Goal: Find specific page/section: Find specific page/section

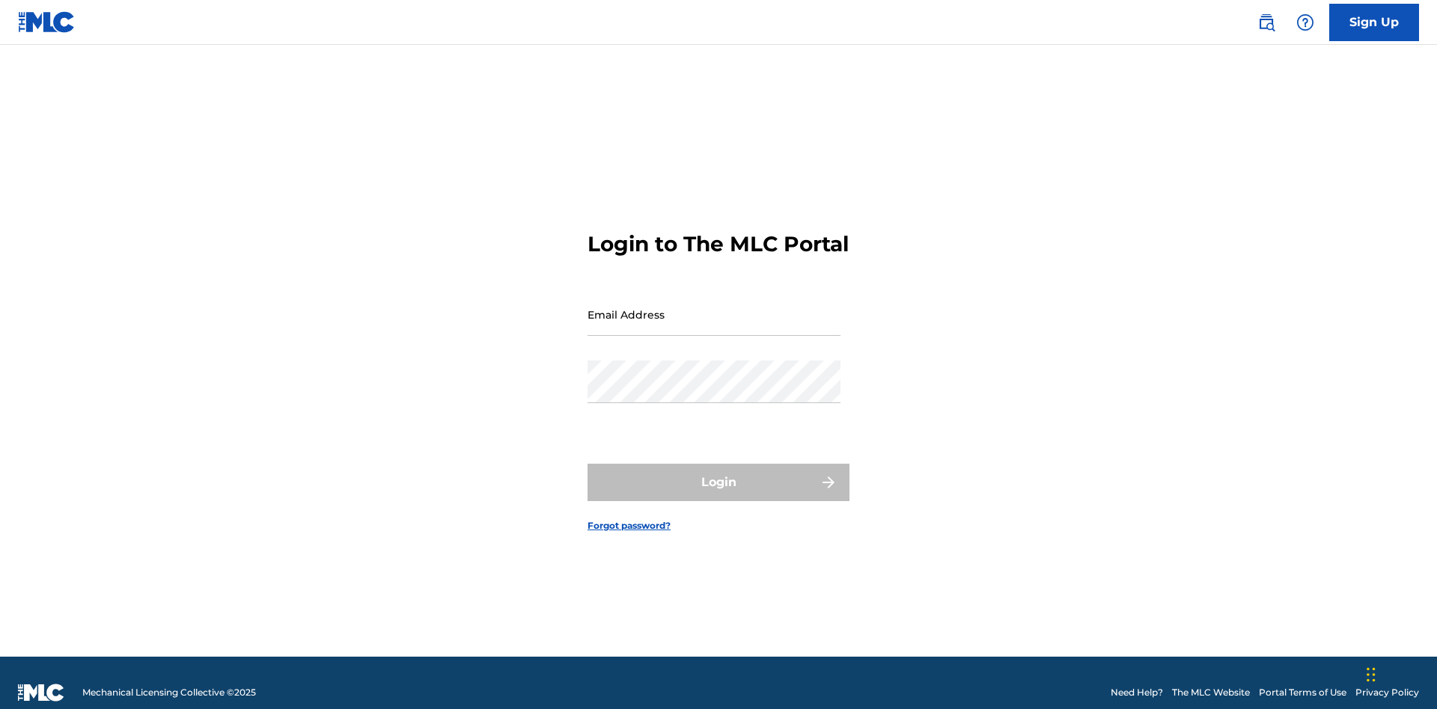
scroll to position [19, 0]
click at [714, 308] on input "Email Address" at bounding box center [713, 314] width 253 height 43
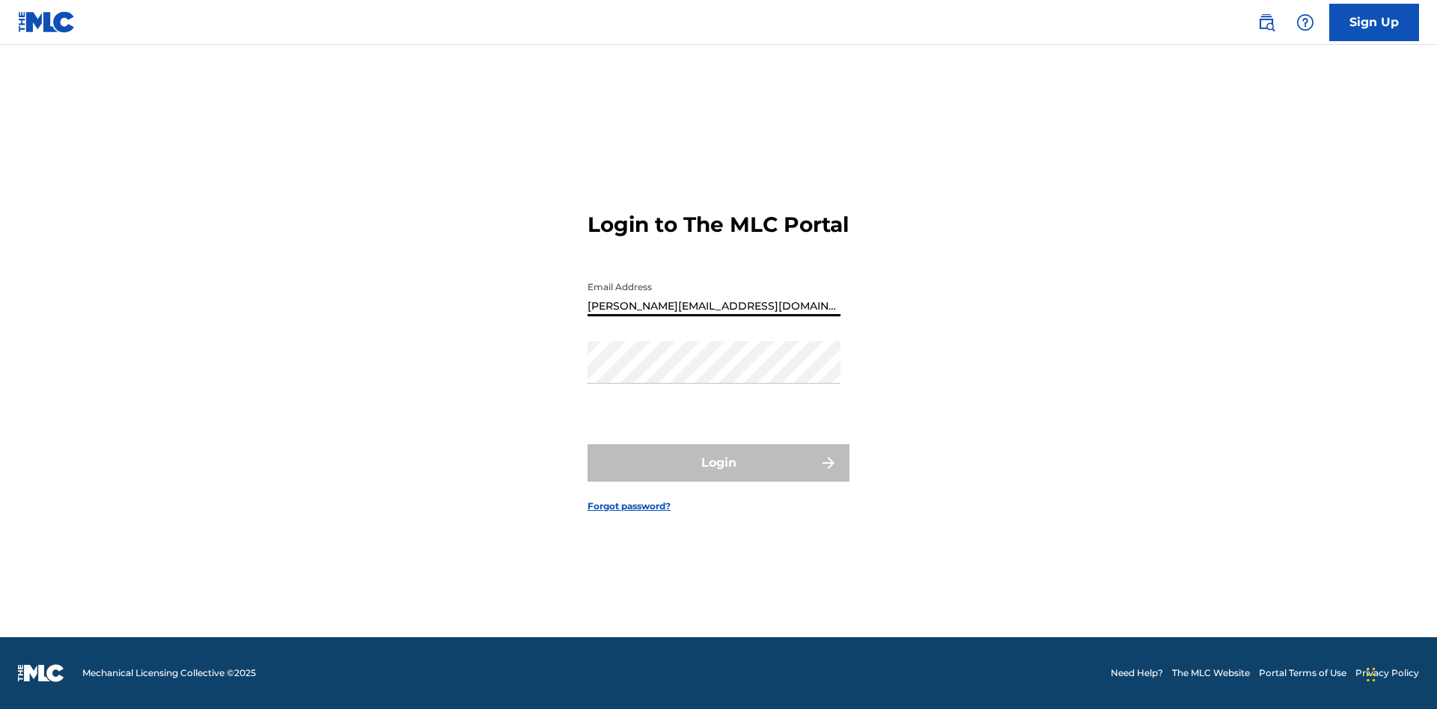
type input "[PERSON_NAME][EMAIL_ADDRESS][DOMAIN_NAME]"
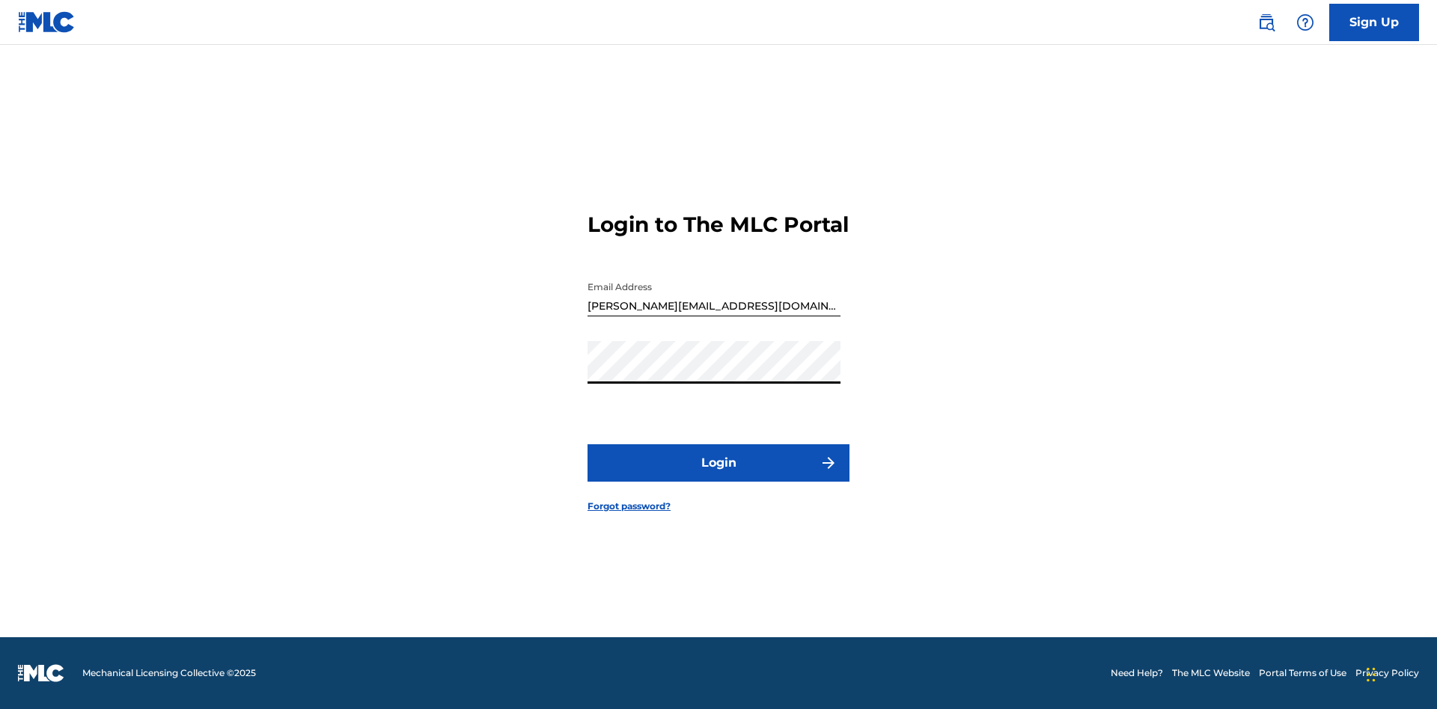
click at [718, 476] on button "Login" at bounding box center [718, 463] width 262 height 37
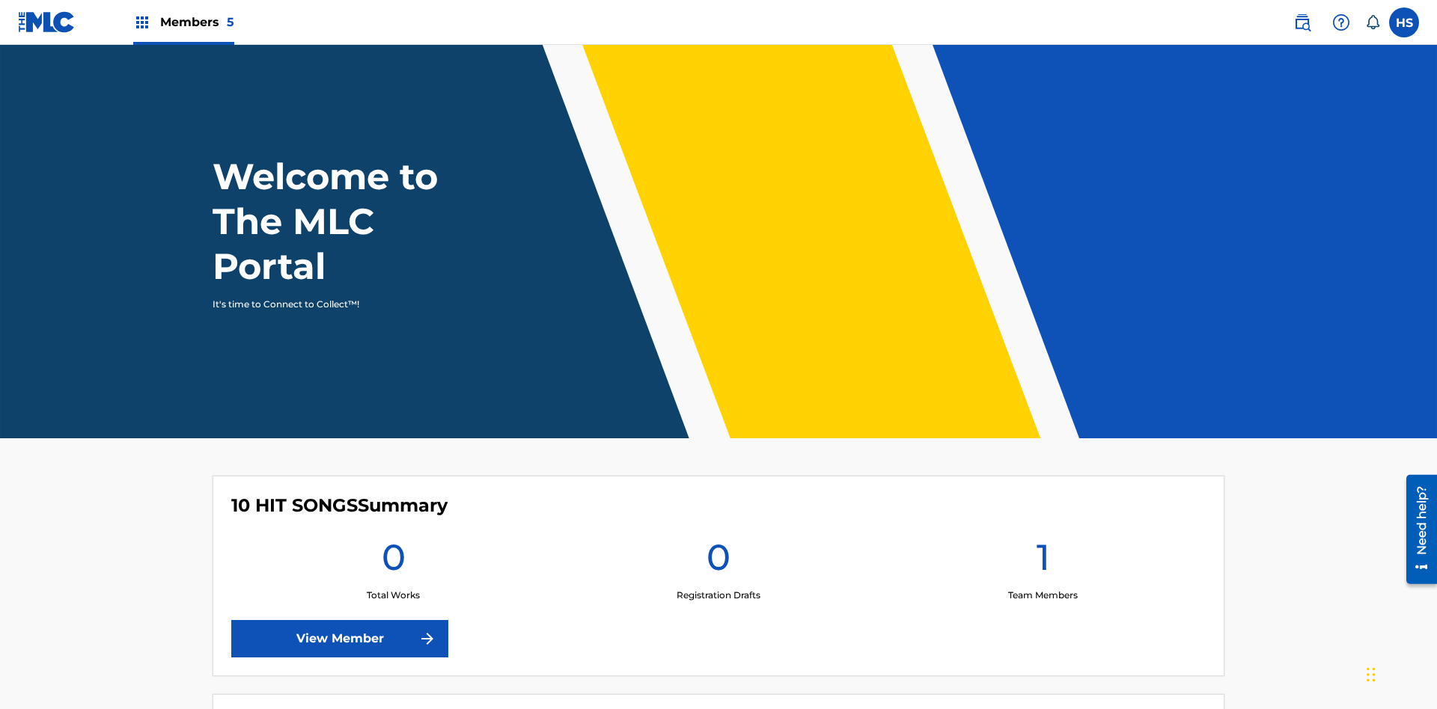
scroll to position [64, 0]
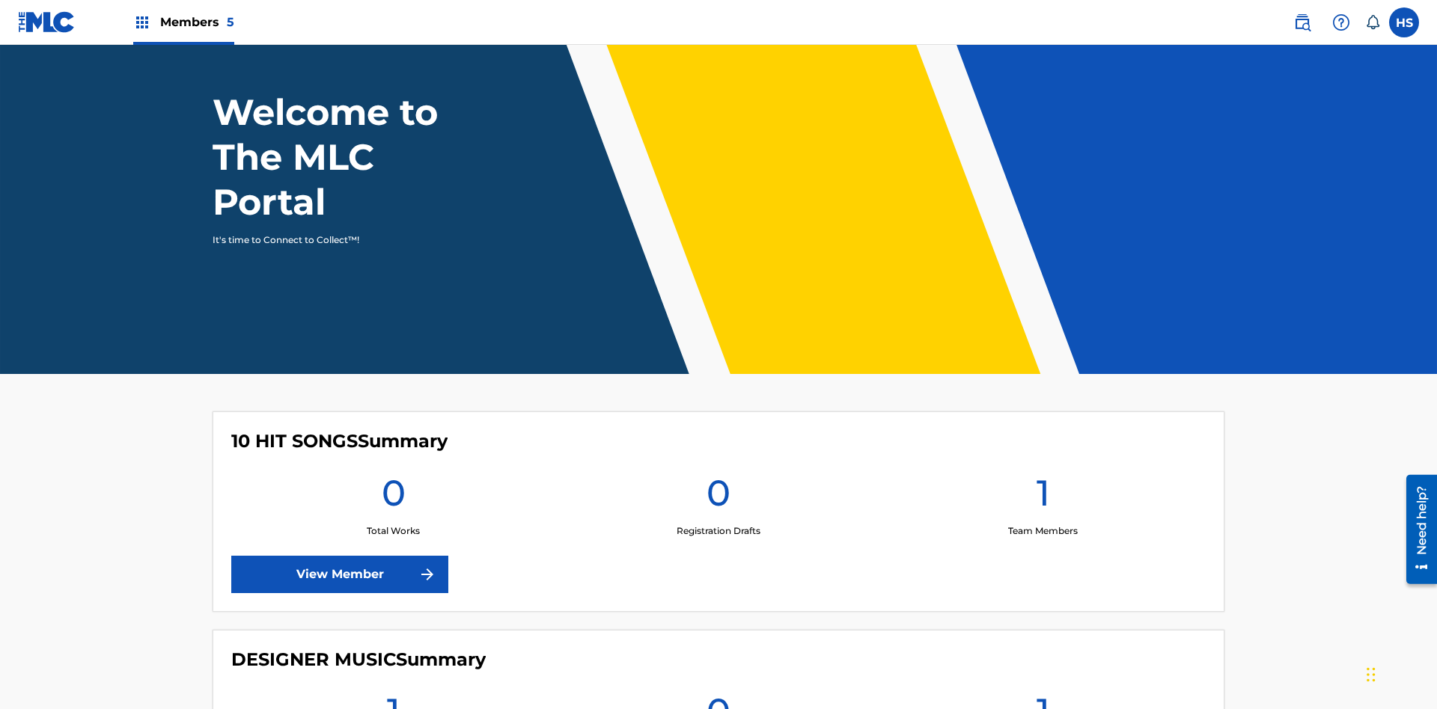
click at [183, 22] on span "Members 5" at bounding box center [197, 21] width 74 height 17
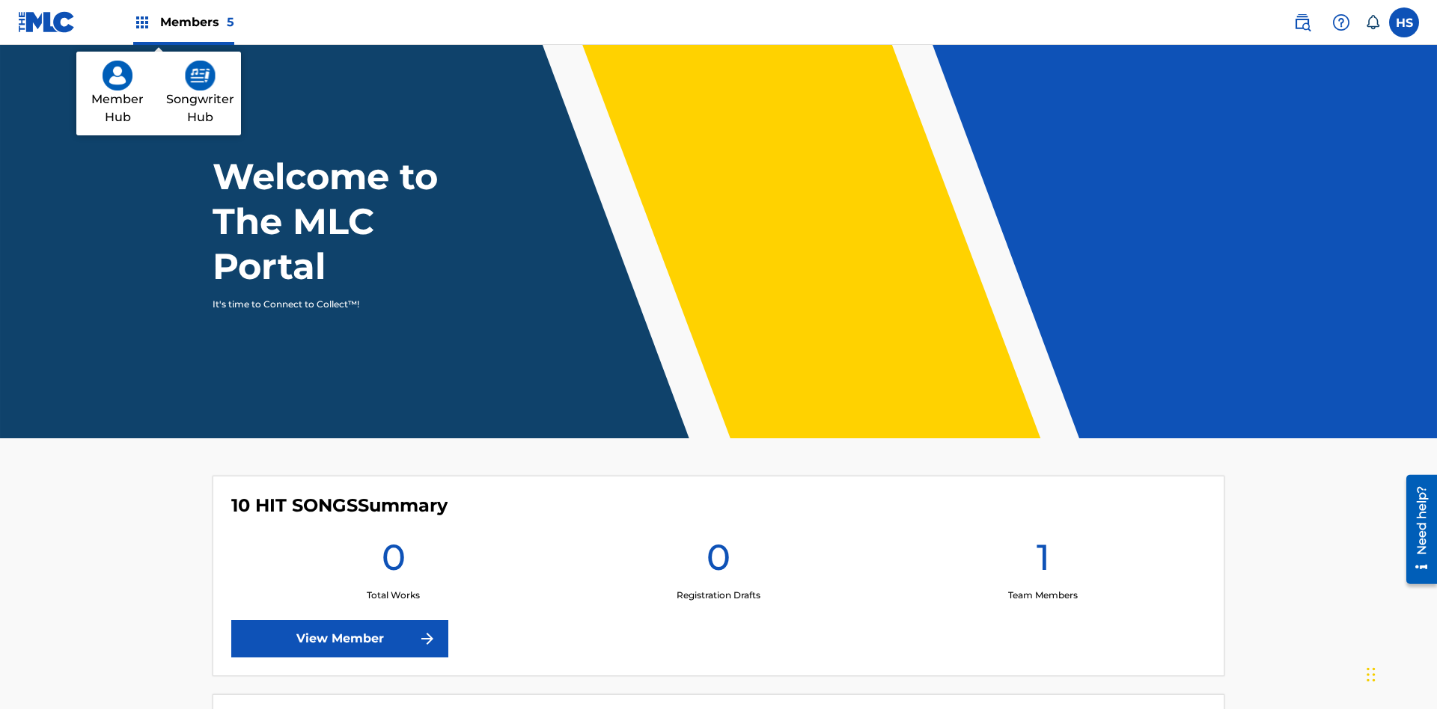
click at [117, 76] on img at bounding box center [118, 76] width 30 height 30
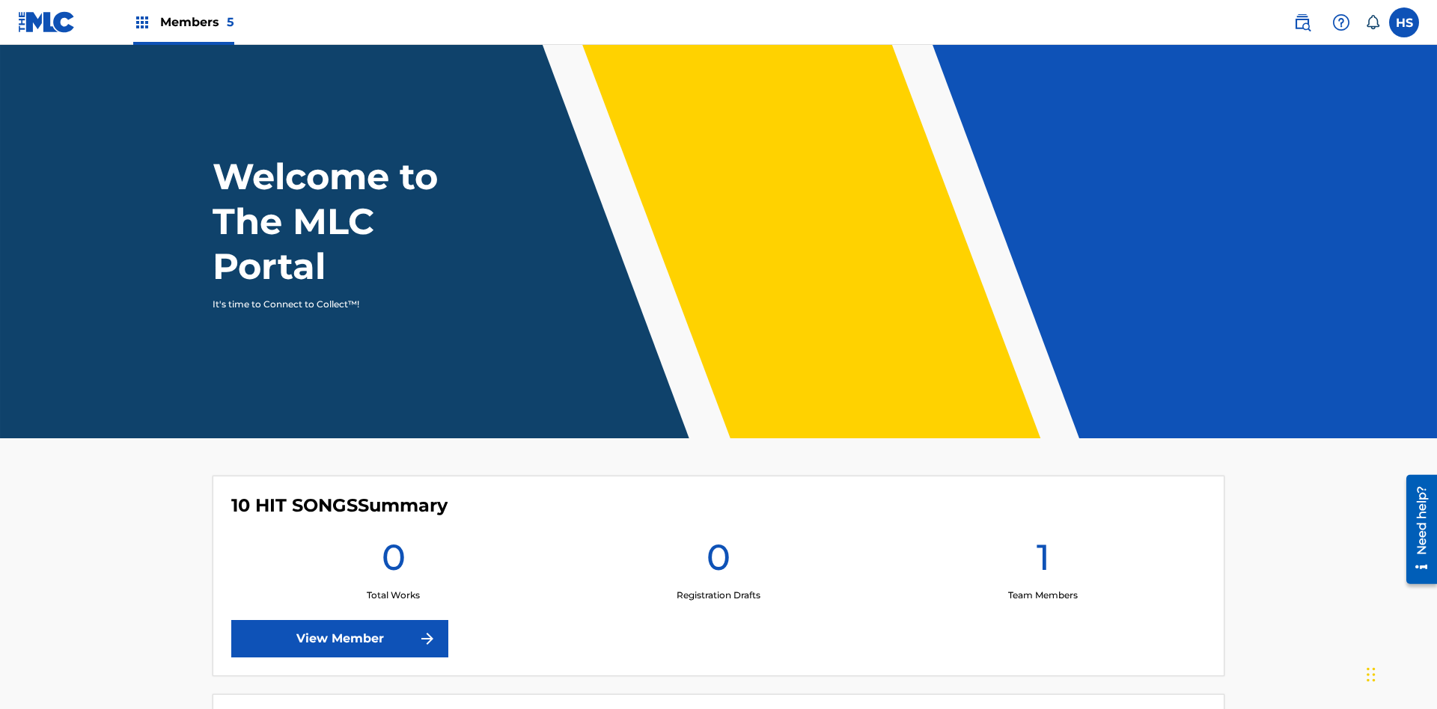
scroll to position [64, 0]
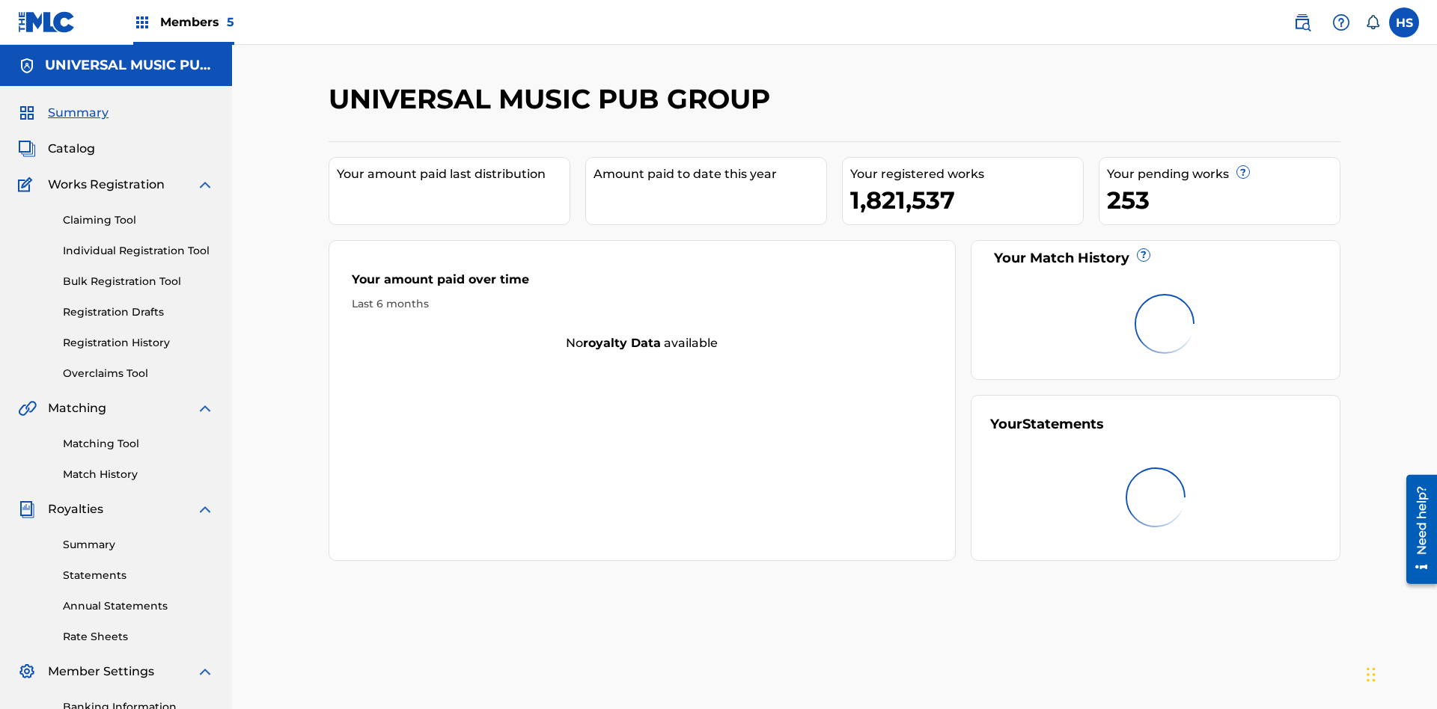
click at [71, 140] on span "Catalog" at bounding box center [71, 149] width 47 height 18
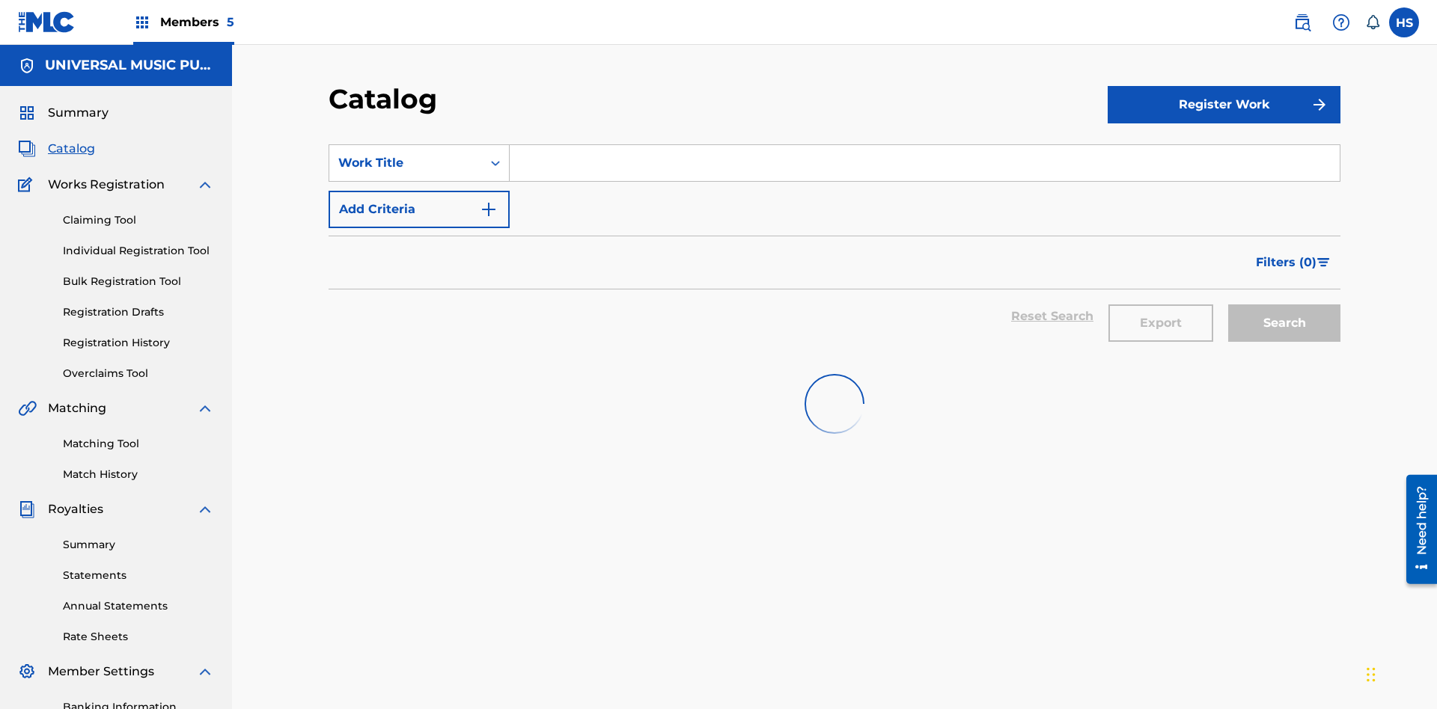
click at [924, 145] on input "Search Form" at bounding box center [925, 163] width 830 height 36
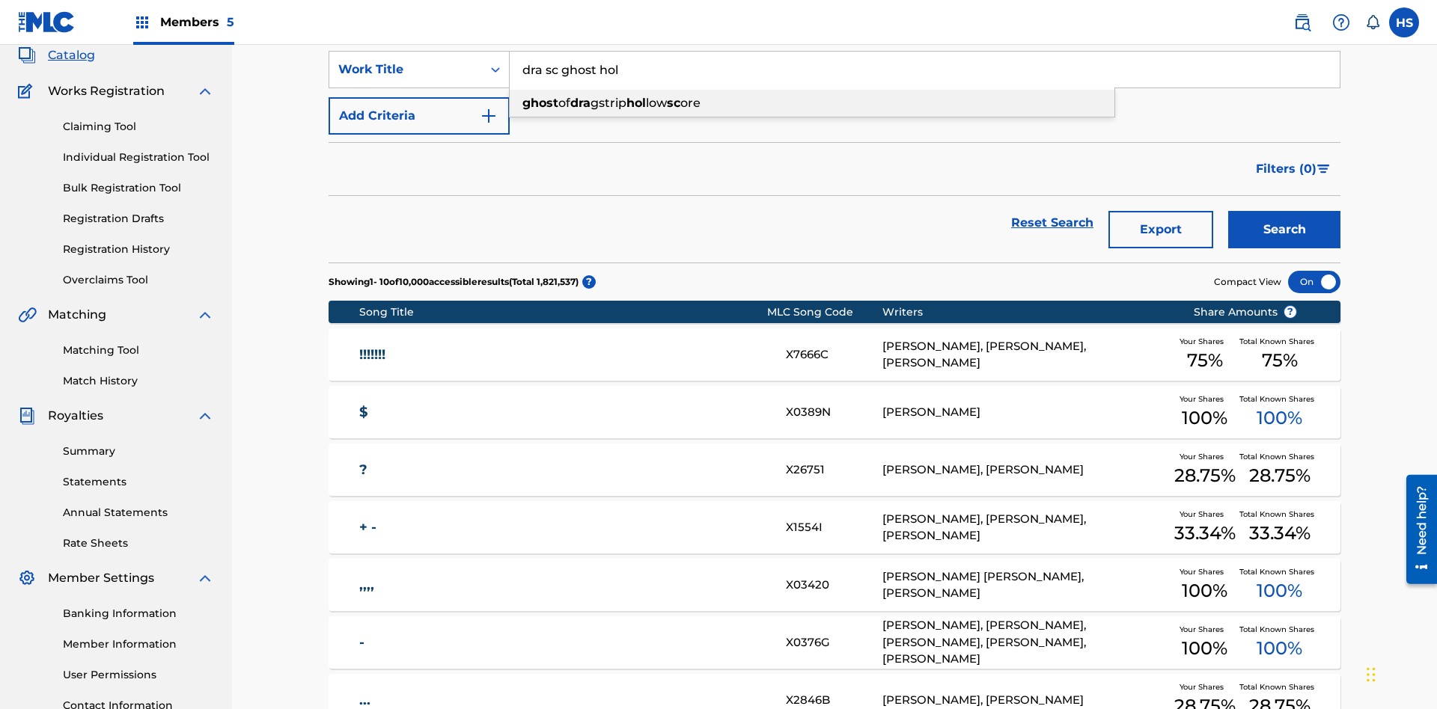
click at [812, 103] on div "ghost of dra gstrip hol low sc ore" at bounding box center [812, 103] width 605 height 27
type input "ghost of dragstrip hollow score"
click at [183, 22] on span "Members 5" at bounding box center [197, 21] width 74 height 17
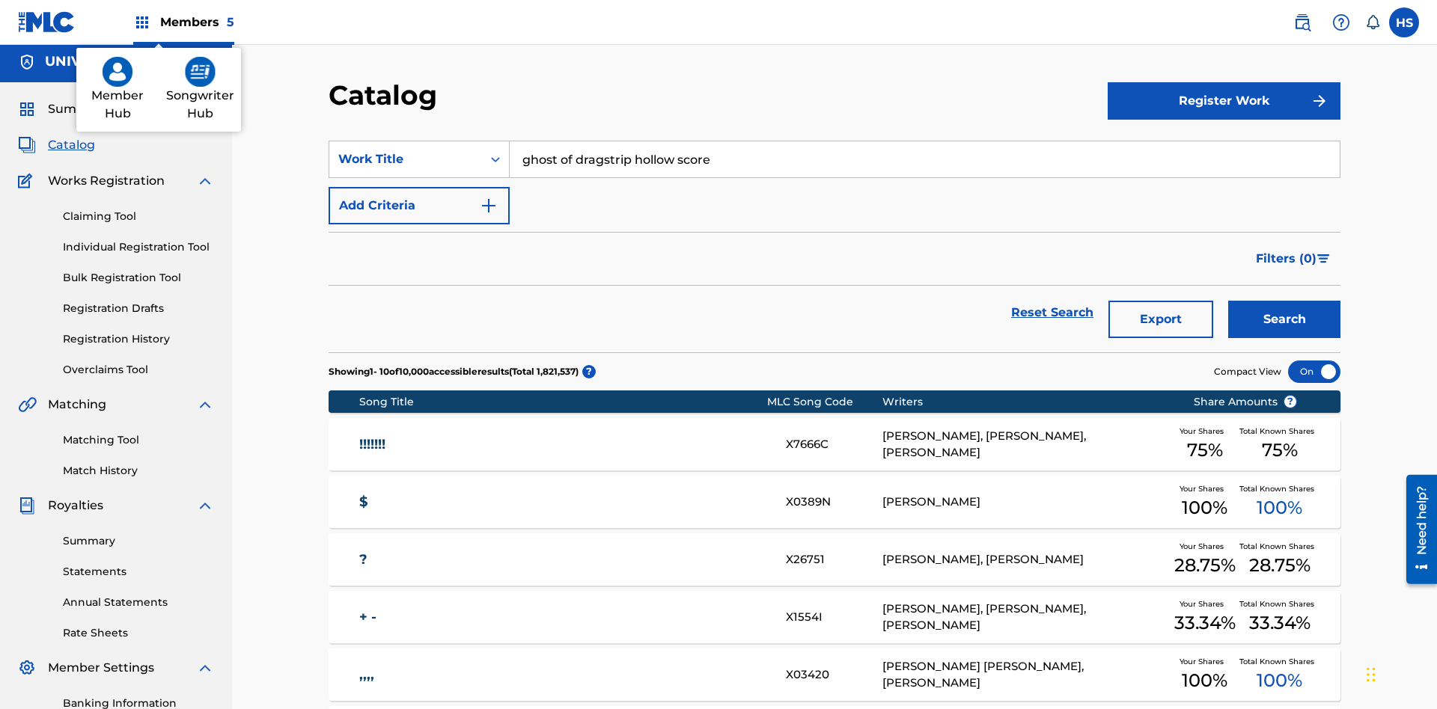
scroll to position [0, 0]
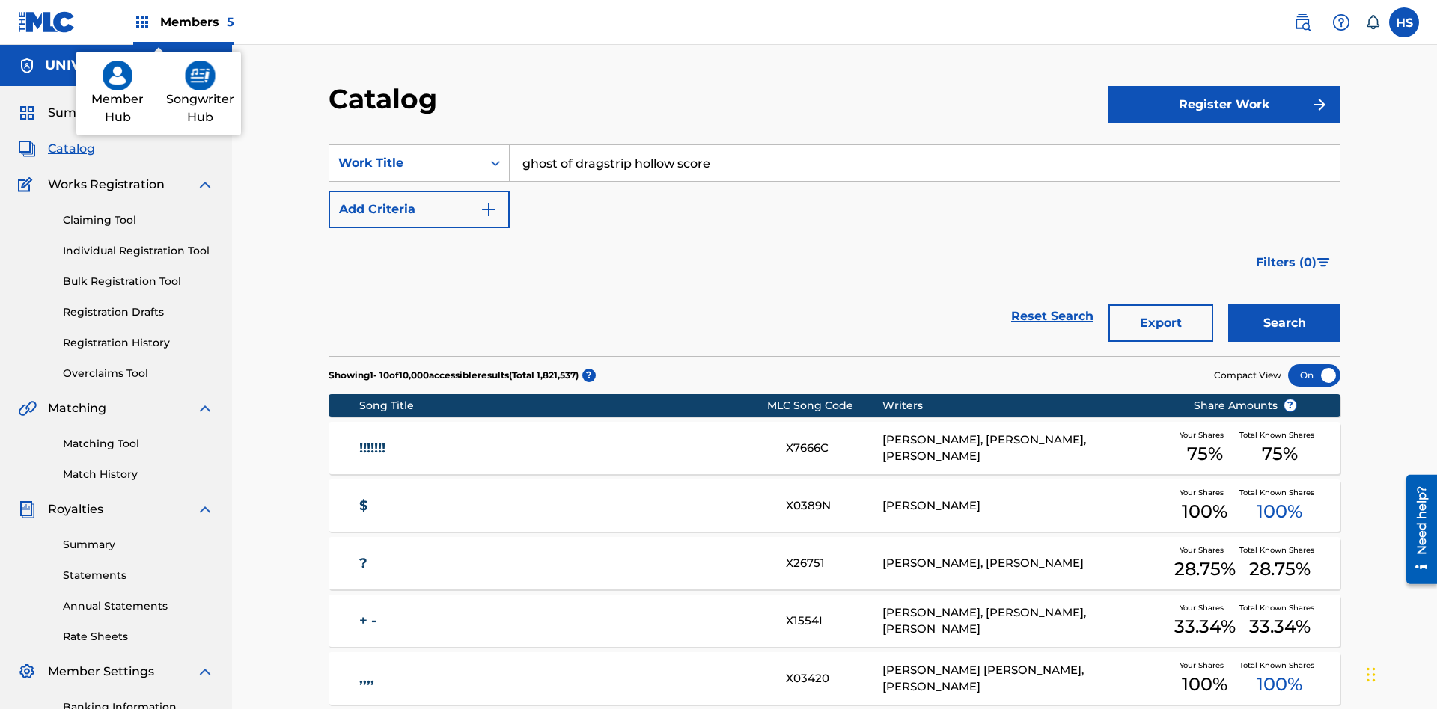
click at [200, 76] on img at bounding box center [200, 76] width 31 height 30
